Goal: Task Accomplishment & Management: Use online tool/utility

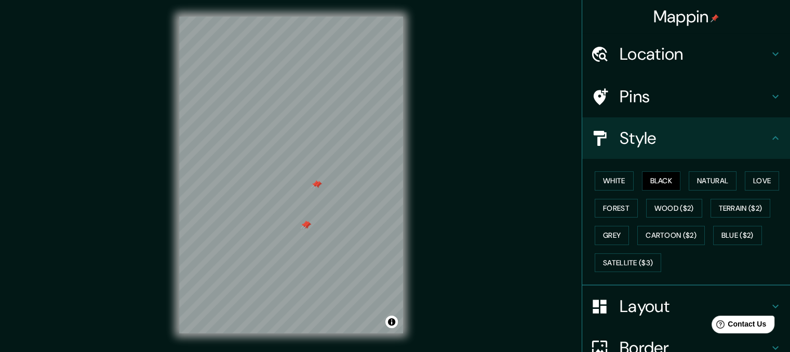
click at [314, 187] on div at bounding box center [318, 185] width 8 height 8
click at [314, 187] on div at bounding box center [315, 184] width 8 height 8
click at [303, 228] on div at bounding box center [307, 225] width 8 height 8
click at [303, 228] on div at bounding box center [305, 225] width 8 height 8
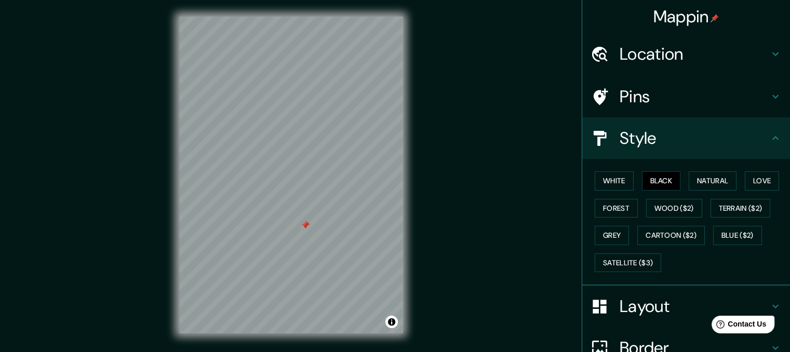
click at [303, 228] on div at bounding box center [305, 225] width 8 height 8
click at [604, 186] on button "White" at bounding box center [614, 180] width 39 height 19
click at [702, 173] on button "Natural" at bounding box center [713, 180] width 48 height 19
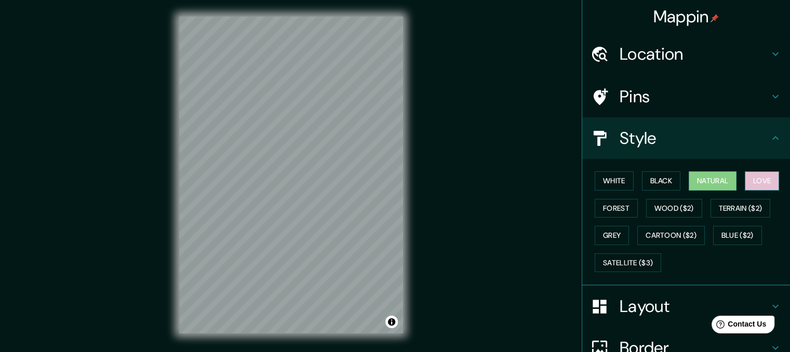
click at [764, 178] on button "Love" at bounding box center [762, 180] width 34 height 19
click at [601, 206] on button "Forest" at bounding box center [616, 208] width 43 height 19
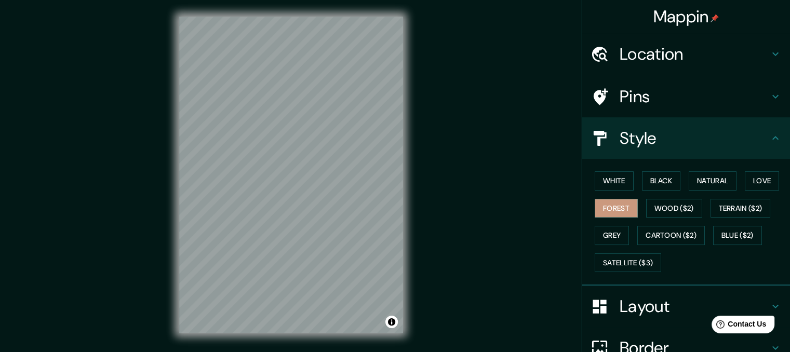
click at [631, 61] on h4 "Location" at bounding box center [694, 54] width 150 height 21
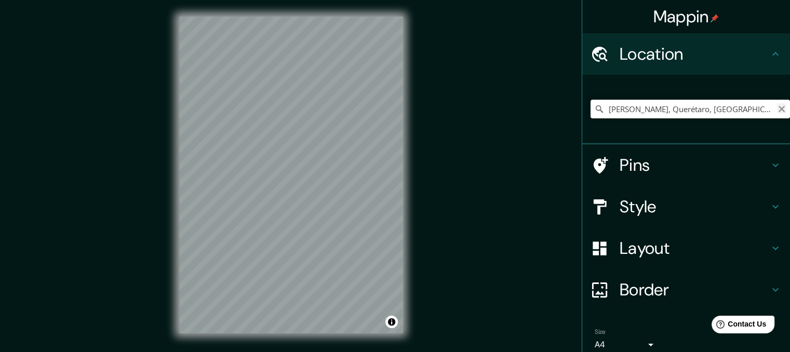
click at [778, 107] on icon "Clear" at bounding box center [781, 109] width 6 height 6
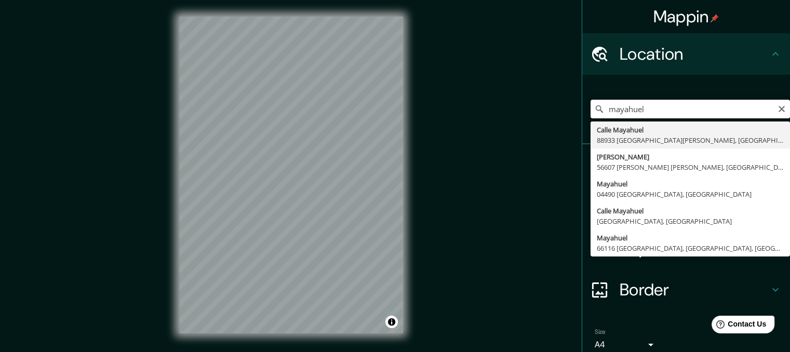
click at [631, 111] on input "mayahuel" at bounding box center [689, 109] width 199 height 19
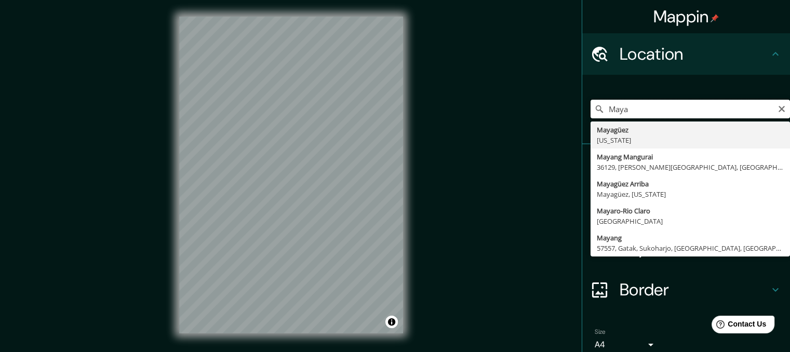
type input "Maya"
click at [501, 171] on div "Mappin Location Maya [GEOGRAPHIC_DATA] [US_STATE] [GEOGRAPHIC_DATA] Mangurai [G…" at bounding box center [395, 183] width 790 height 367
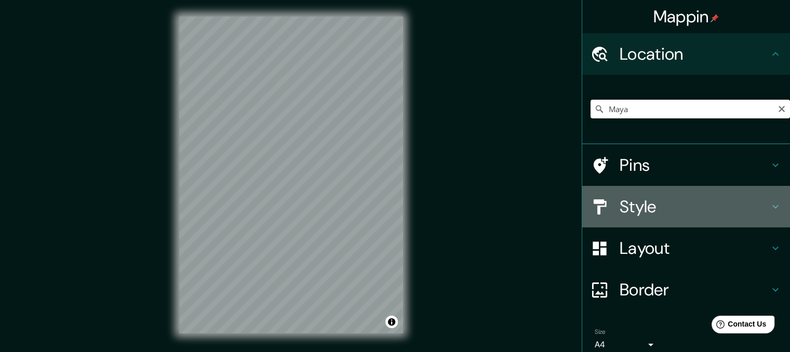
click at [631, 212] on h4 "Style" at bounding box center [694, 206] width 150 height 21
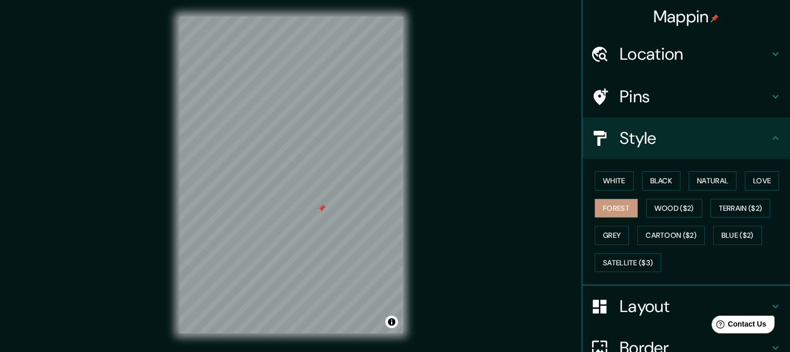
click at [658, 169] on div "White Black Natural Love Forest Wood ($2) Terrain ($2) Grey Cartoon ($2) Blue (…" at bounding box center [689, 221] width 199 height 109
click at [697, 172] on button "Natural" at bounding box center [713, 180] width 48 height 19
